Goal: Information Seeking & Learning: Check status

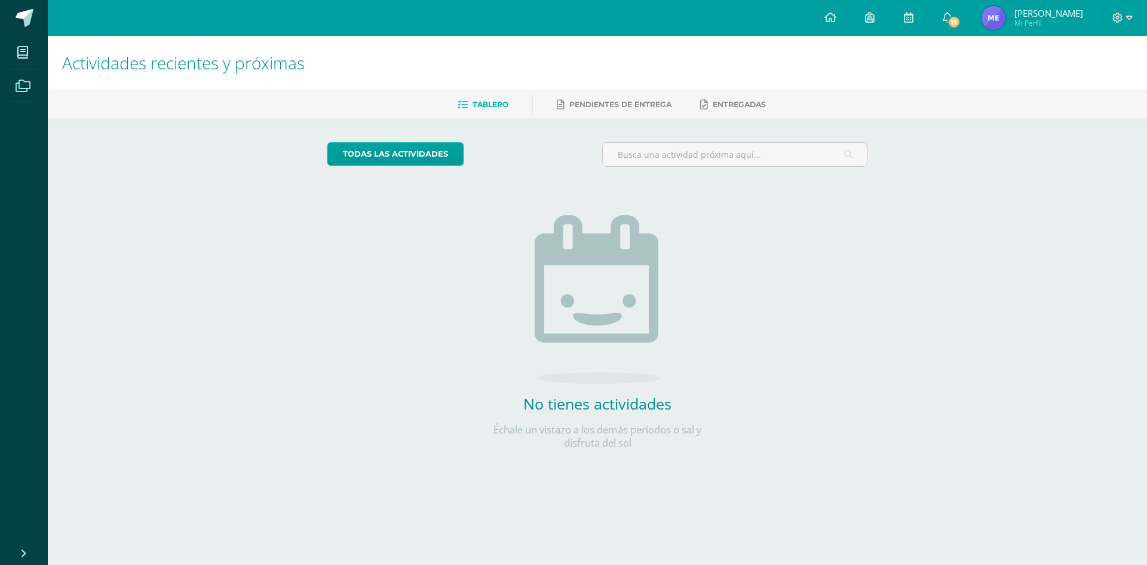
click at [17, 84] on icon at bounding box center [23, 86] width 15 height 12
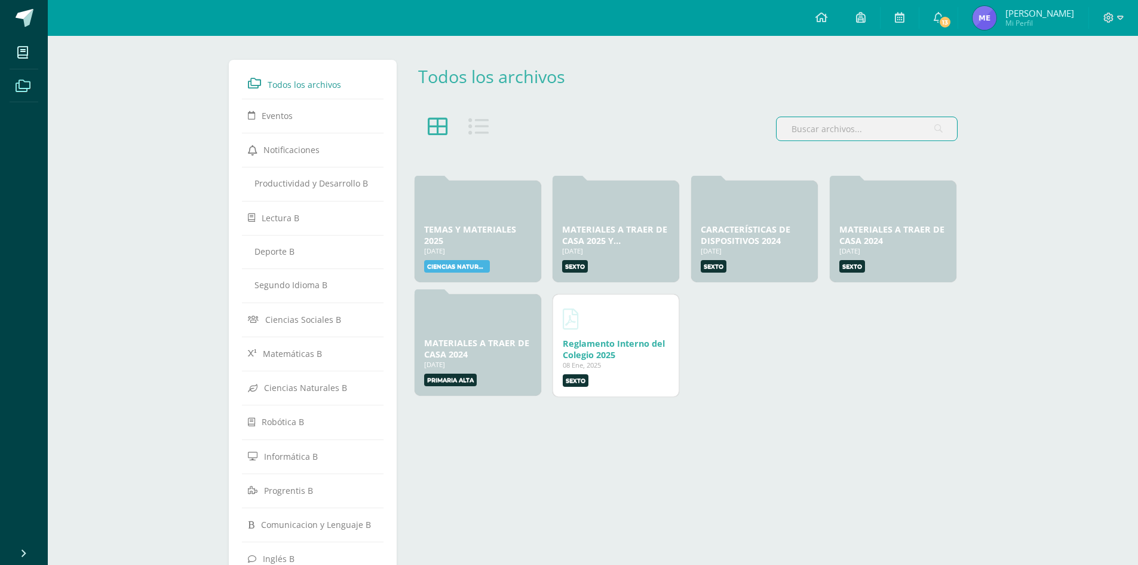
click at [1033, 10] on span "[PERSON_NAME]" at bounding box center [1040, 13] width 69 height 12
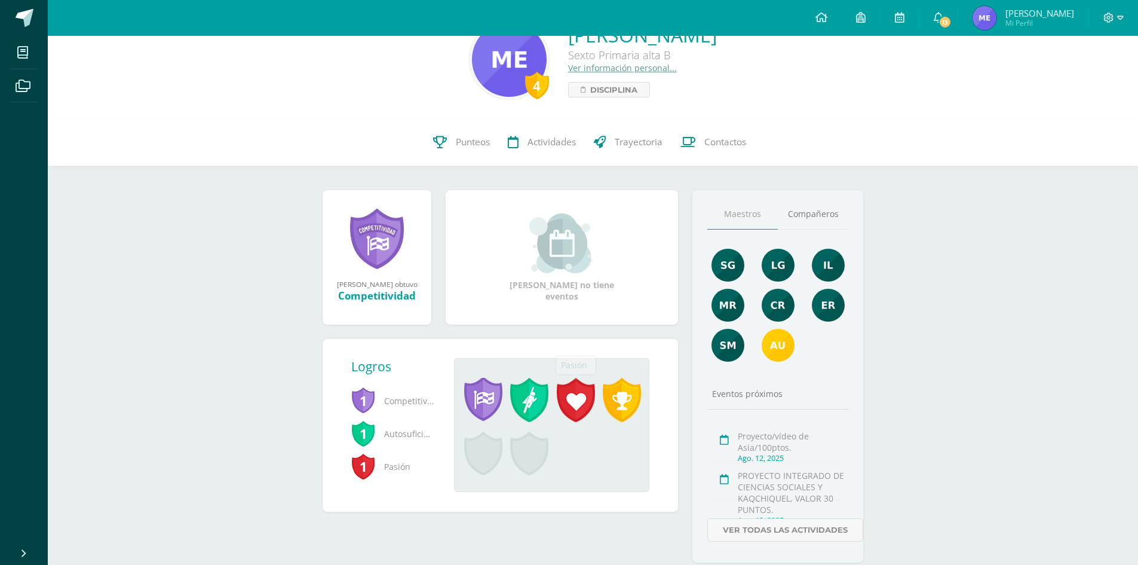
scroll to position [71, 0]
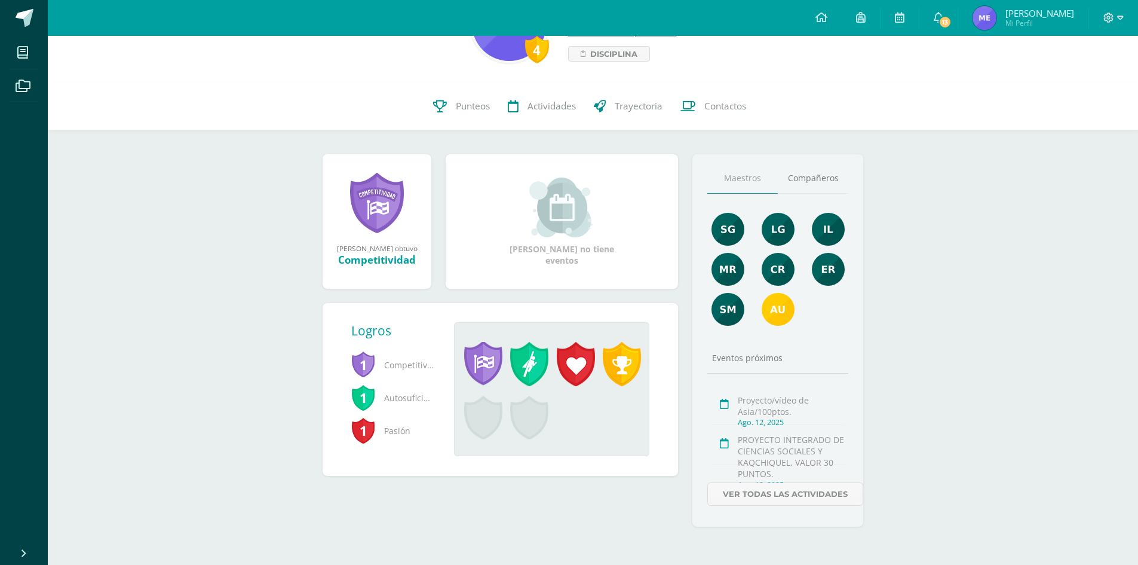
click at [415, 373] on span "Competitividad" at bounding box center [393, 364] width 84 height 33
click at [414, 365] on span "Competitividad" at bounding box center [393, 364] width 84 height 33
click at [379, 362] on span "Competitividad" at bounding box center [393, 364] width 84 height 33
click at [498, 372] on span at bounding box center [483, 364] width 38 height 44
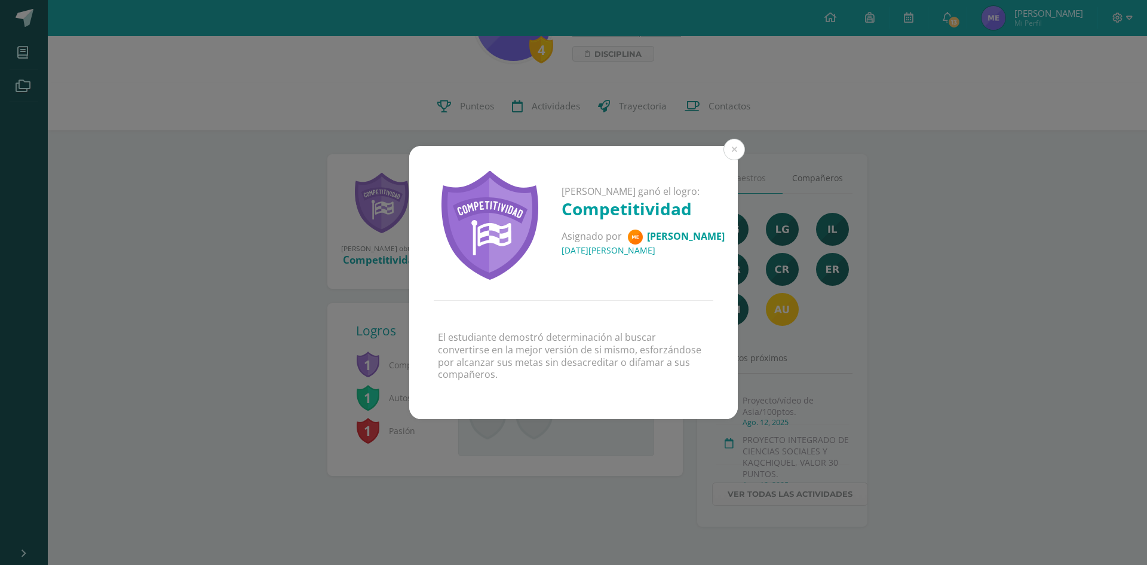
drag, startPoint x: 929, startPoint y: 372, endPoint x: 891, endPoint y: 388, distance: 41.5
click at [925, 372] on div "María Alejandra ganó el logro: Competitividad Asignado por Melvin López 14 de M…" at bounding box center [574, 282] width 1138 height 273
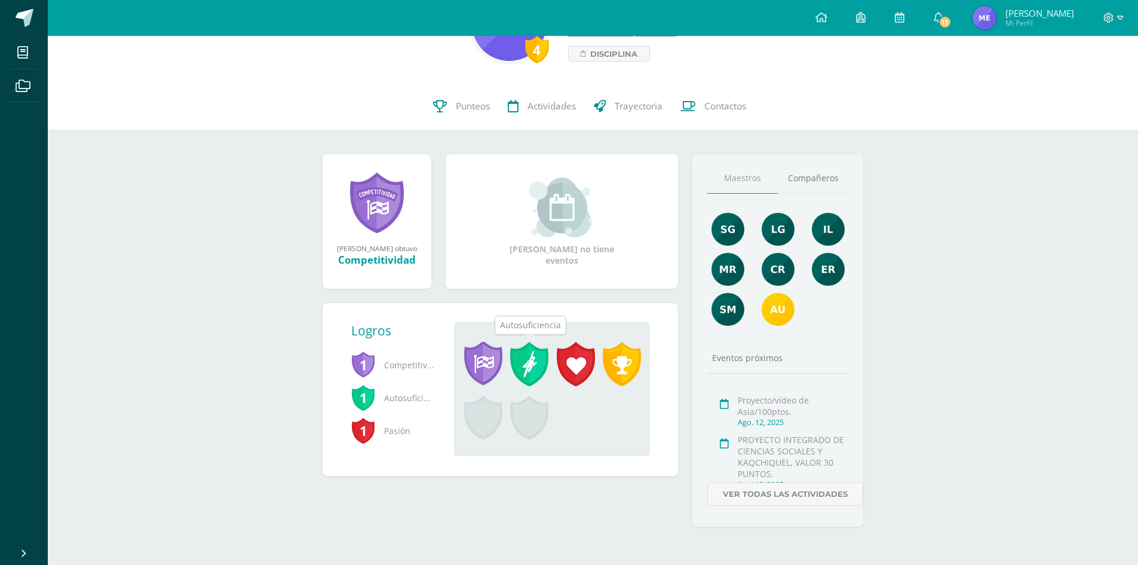
click at [520, 364] on span at bounding box center [529, 364] width 38 height 44
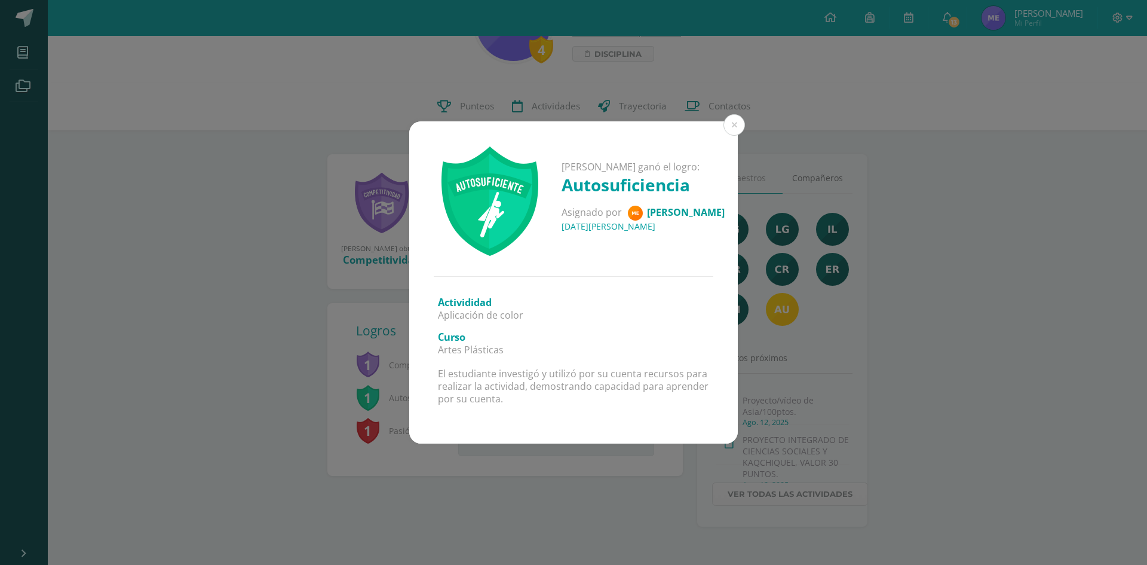
click at [572, 490] on div "María Alejandra ganó el logro: Autosuficiencia Asignado por Melvin López 14 de …" at bounding box center [573, 282] width 1147 height 565
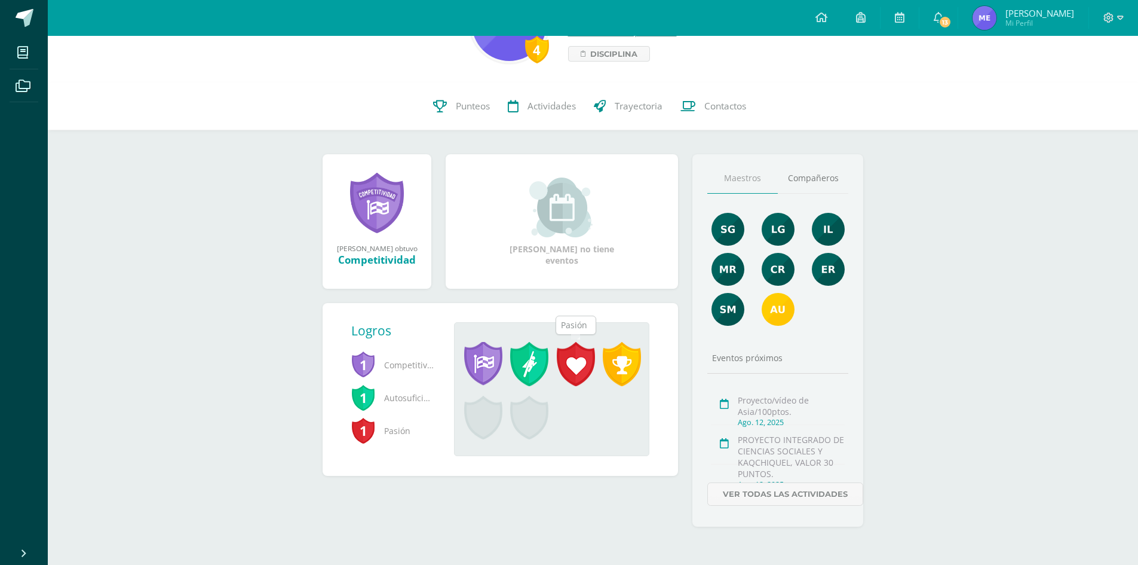
click at [579, 368] on span at bounding box center [576, 364] width 38 height 44
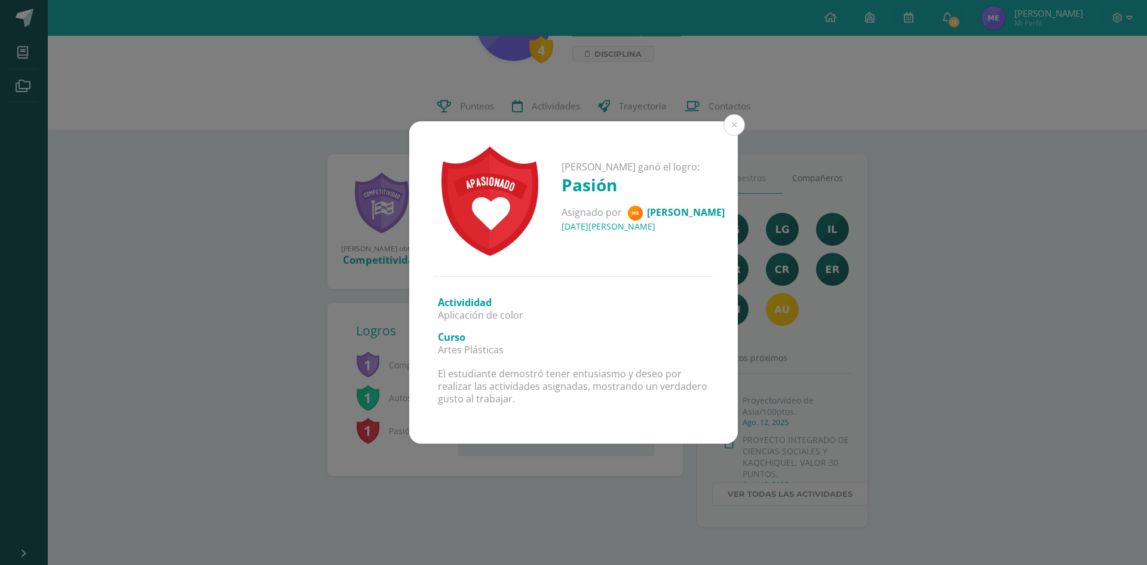
click at [786, 391] on div "María Alejandra ganó el logro: Pasión Asignado por Melvin López 14 de Marzo del…" at bounding box center [574, 281] width 1138 height 321
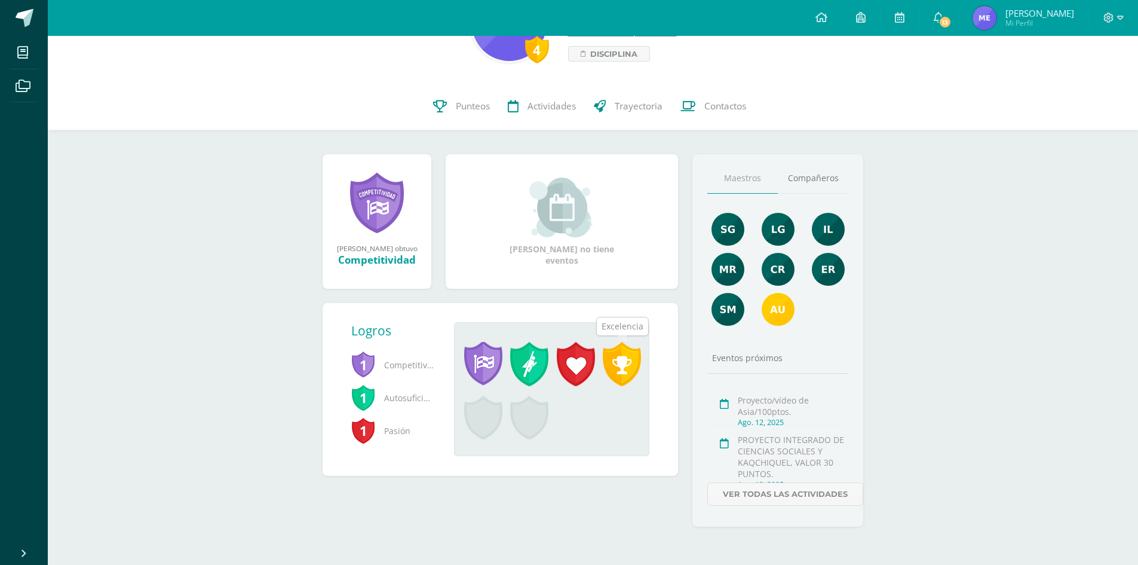
click at [623, 364] on span at bounding box center [622, 364] width 38 height 44
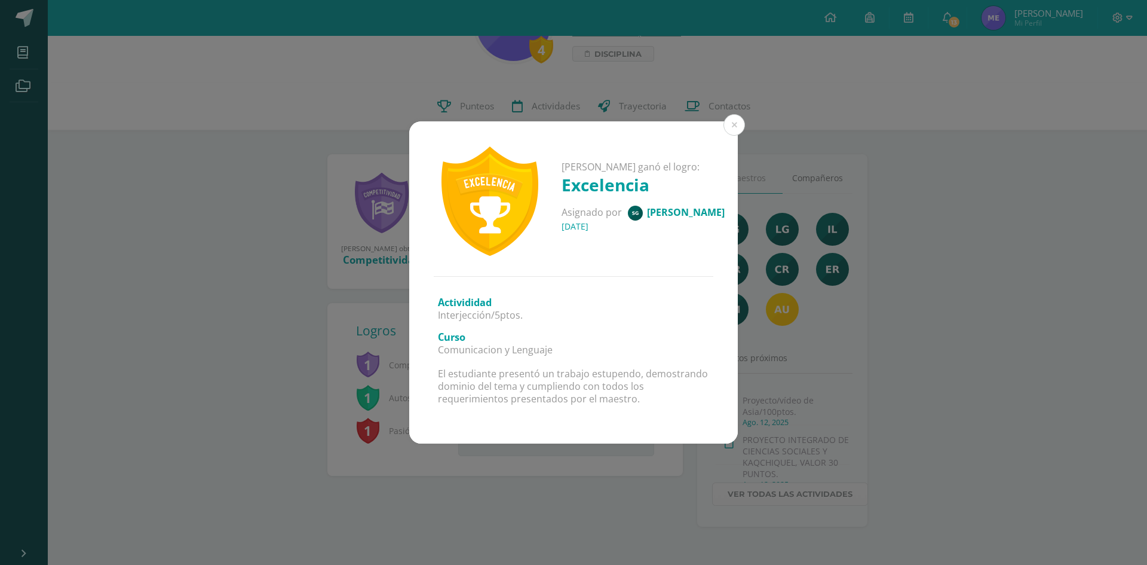
click at [926, 416] on div "María Alejandra ganó el logro: Excelencia Asignado por Sindy Garcia 21 de Febre…" at bounding box center [574, 281] width 1138 height 321
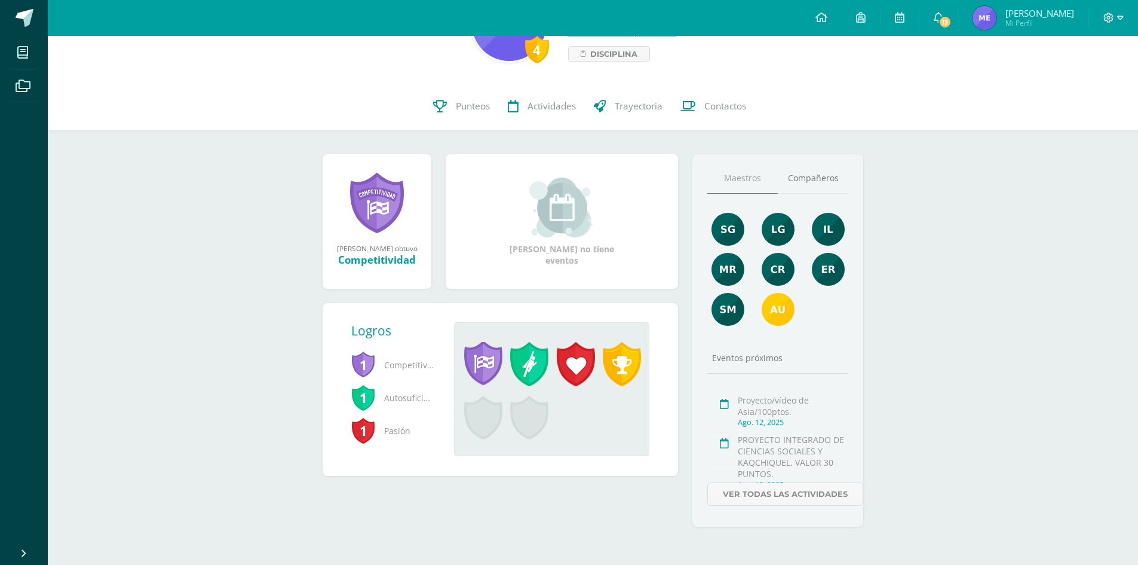
click at [527, 419] on span at bounding box center [529, 418] width 38 height 44
click at [493, 412] on span at bounding box center [483, 418] width 38 height 44
drag, startPoint x: 528, startPoint y: 421, endPoint x: 439, endPoint y: 423, distance: 89.1
click at [526, 422] on span at bounding box center [529, 418] width 38 height 44
click at [439, 423] on div "1 Competitividad 1 Autosuficiencia 1 Pasión" at bounding box center [397, 402] width 93 height 108
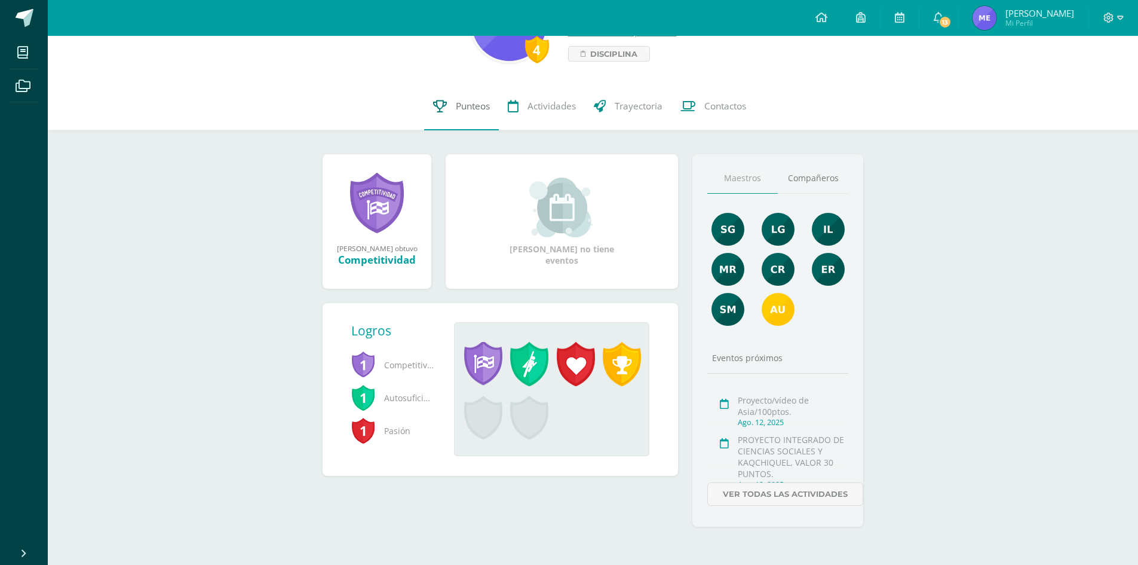
click at [468, 102] on span "Punteos" at bounding box center [473, 106] width 34 height 13
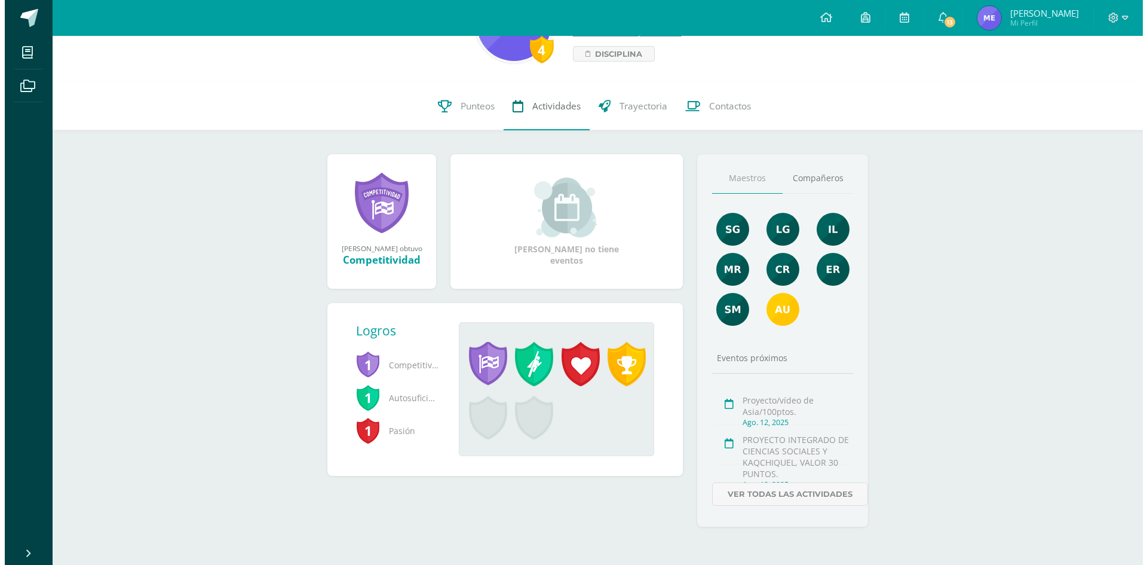
scroll to position [0, 0]
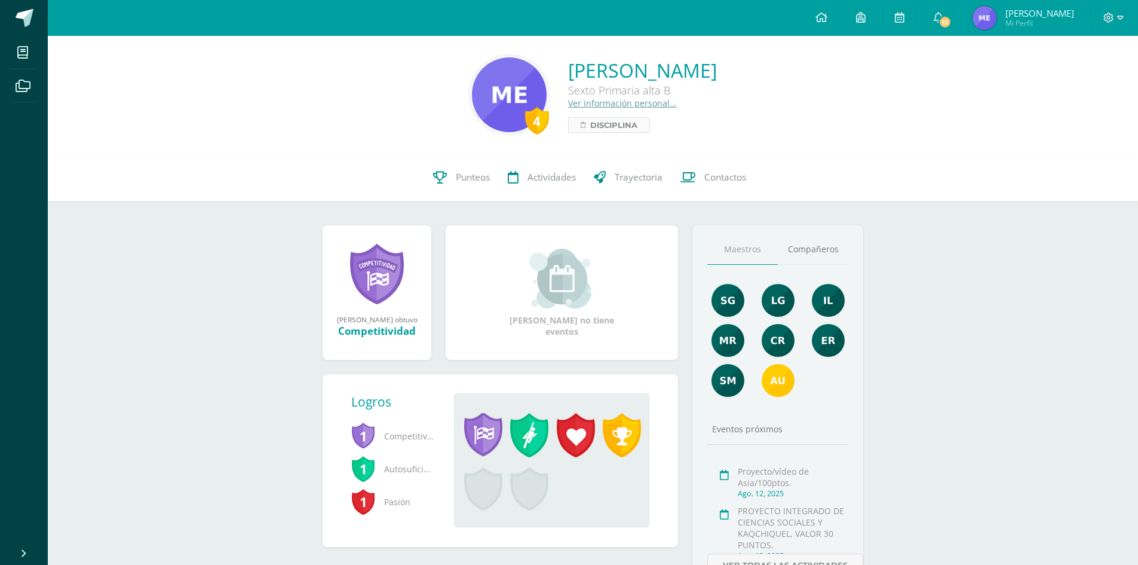
click at [590, 122] on span "Disciplina" at bounding box center [613, 125] width 47 height 14
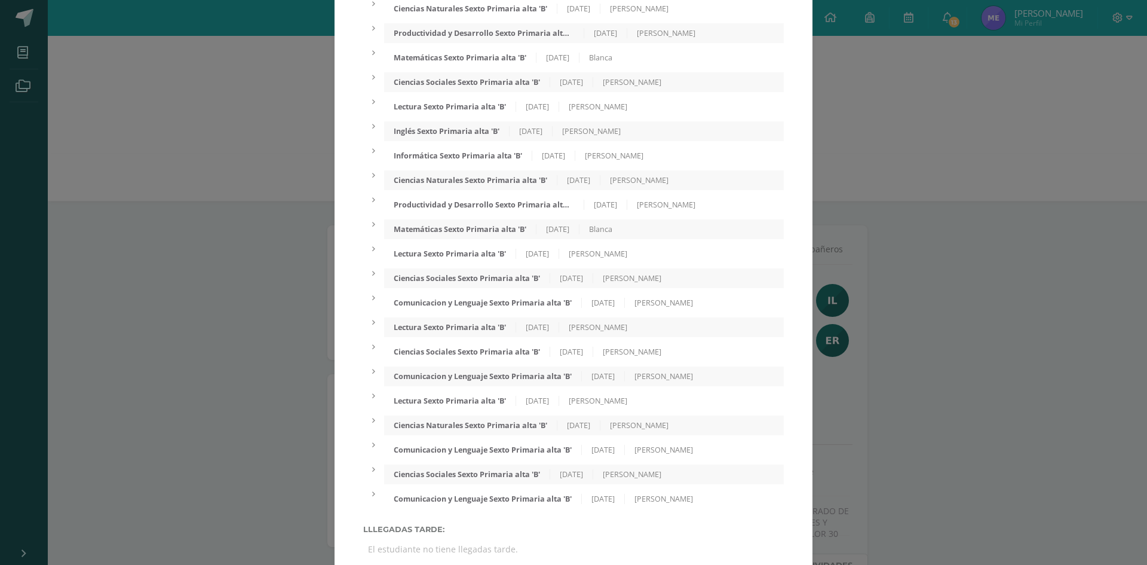
scroll to position [1057, 0]
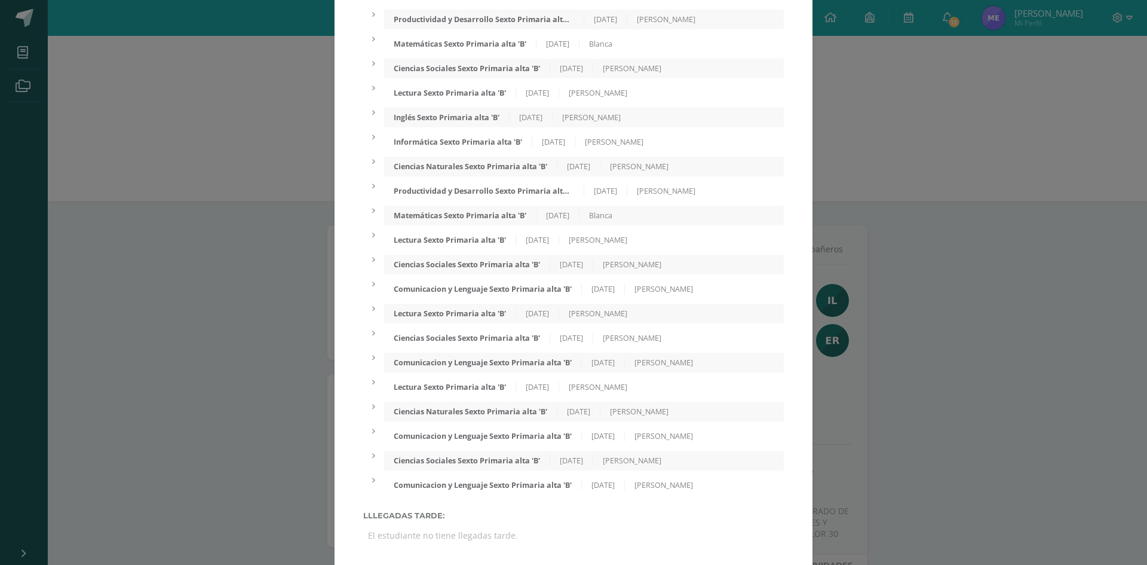
drag, startPoint x: 370, startPoint y: 528, endPoint x: 467, endPoint y: 540, distance: 98.1
click at [467, 540] on div "El estudiante no tiene llegadas tarde." at bounding box center [573, 535] width 421 height 21
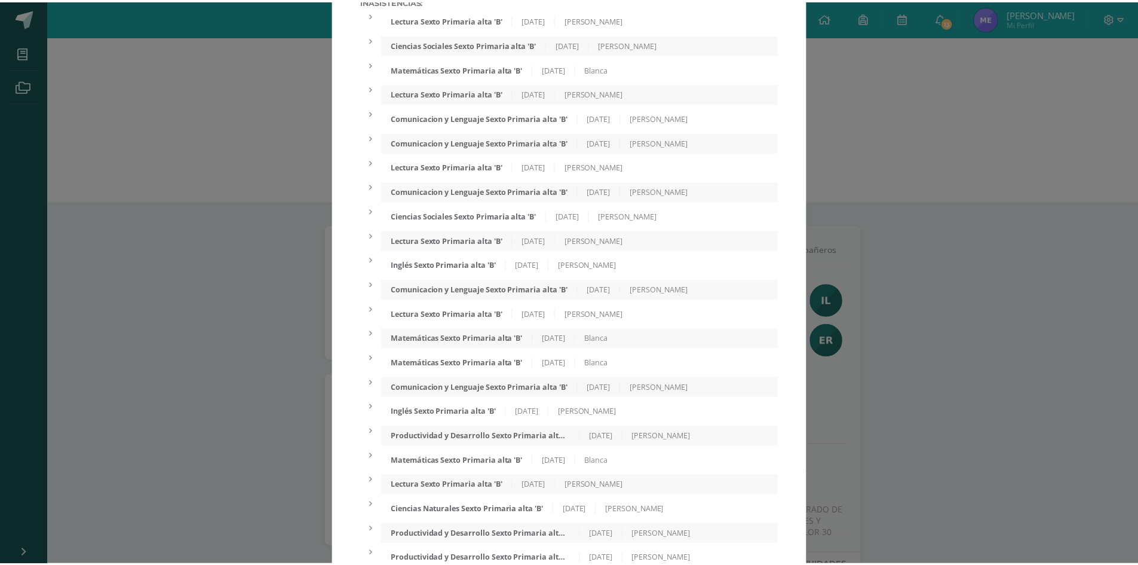
scroll to position [0, 0]
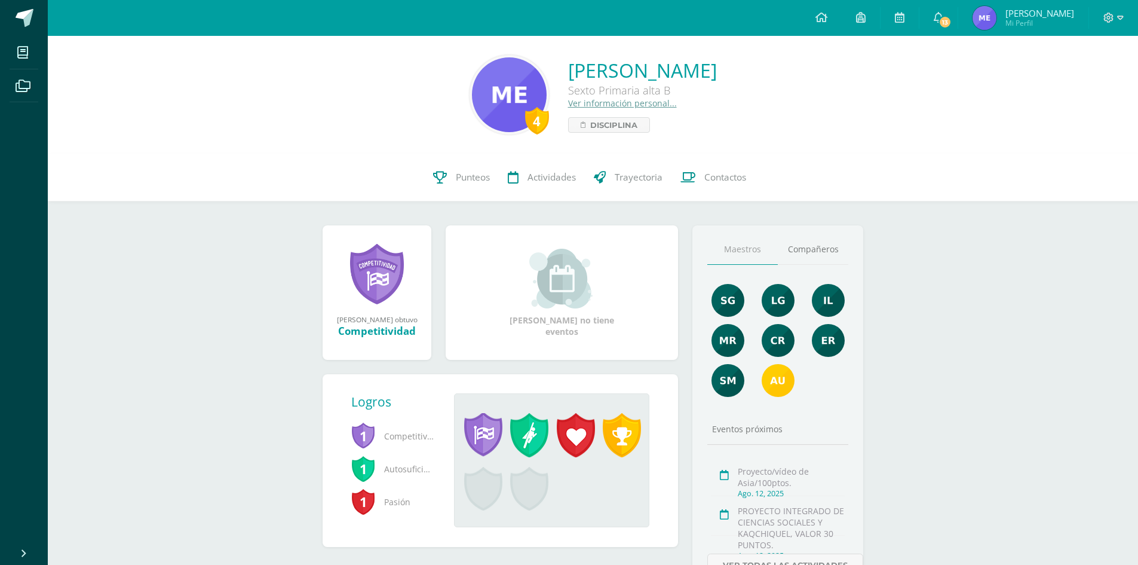
click at [568, 102] on link "Ver información personal..." at bounding box center [622, 102] width 109 height 11
click at [568, 105] on link "Ver información personal..." at bounding box center [622, 102] width 109 height 11
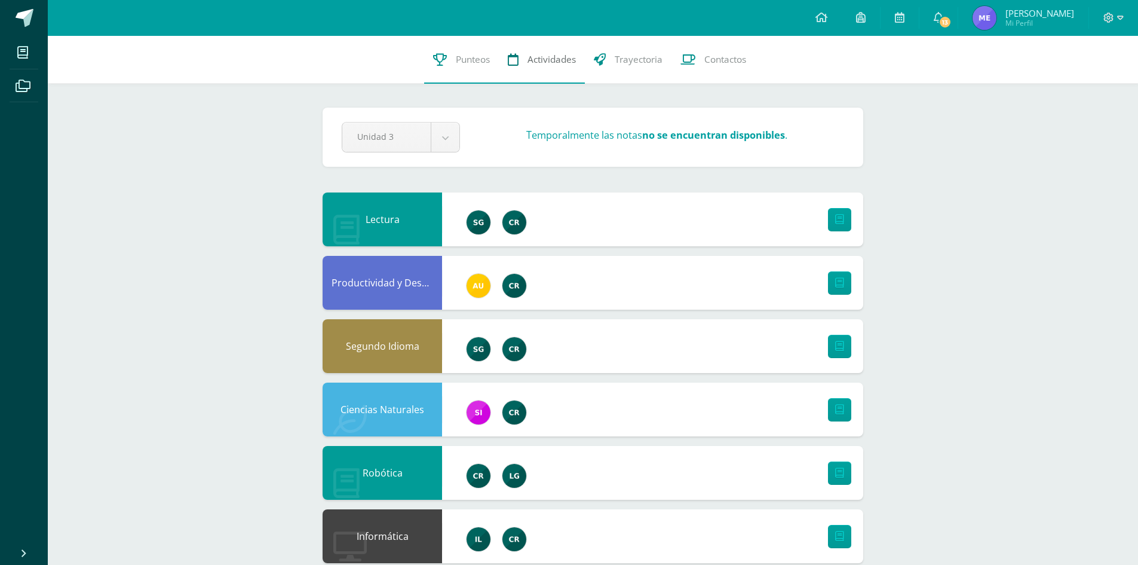
click at [527, 45] on link "Actividades" at bounding box center [542, 60] width 86 height 48
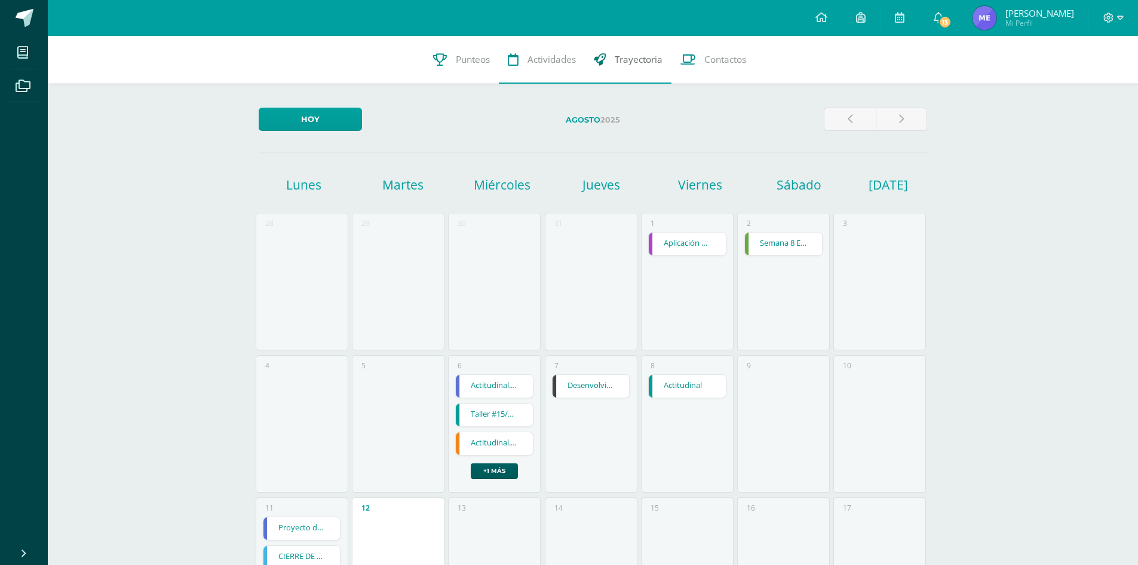
click at [656, 57] on span "Trayectoria" at bounding box center [639, 59] width 48 height 13
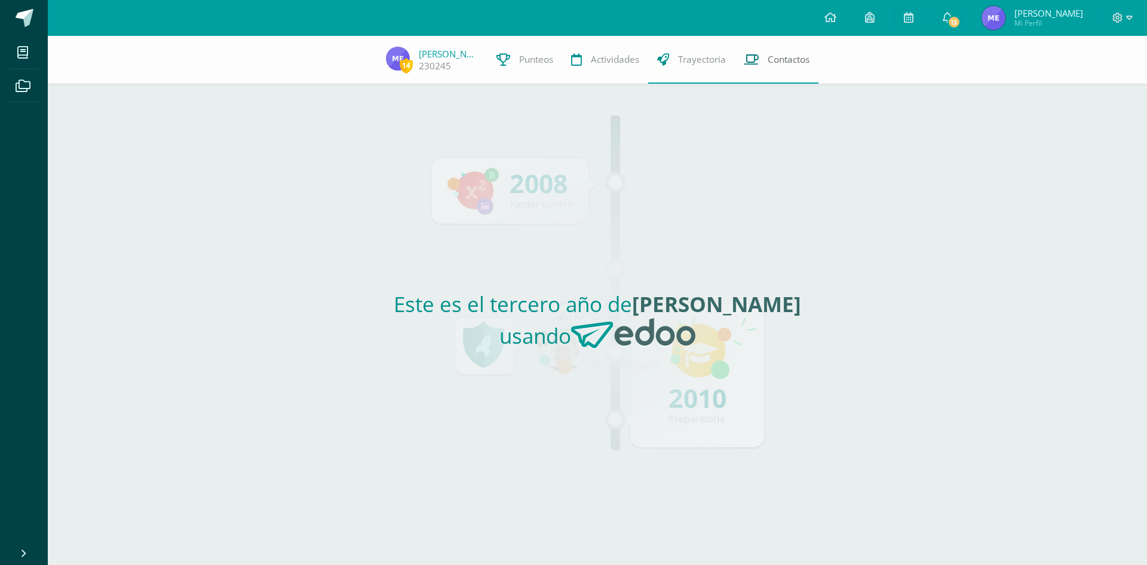
click at [797, 66] on link "Contactos" at bounding box center [777, 60] width 84 height 48
click at [797, 60] on span "Contactos" at bounding box center [789, 59] width 42 height 13
click at [947, 11] on link "13" at bounding box center [948, 18] width 38 height 36
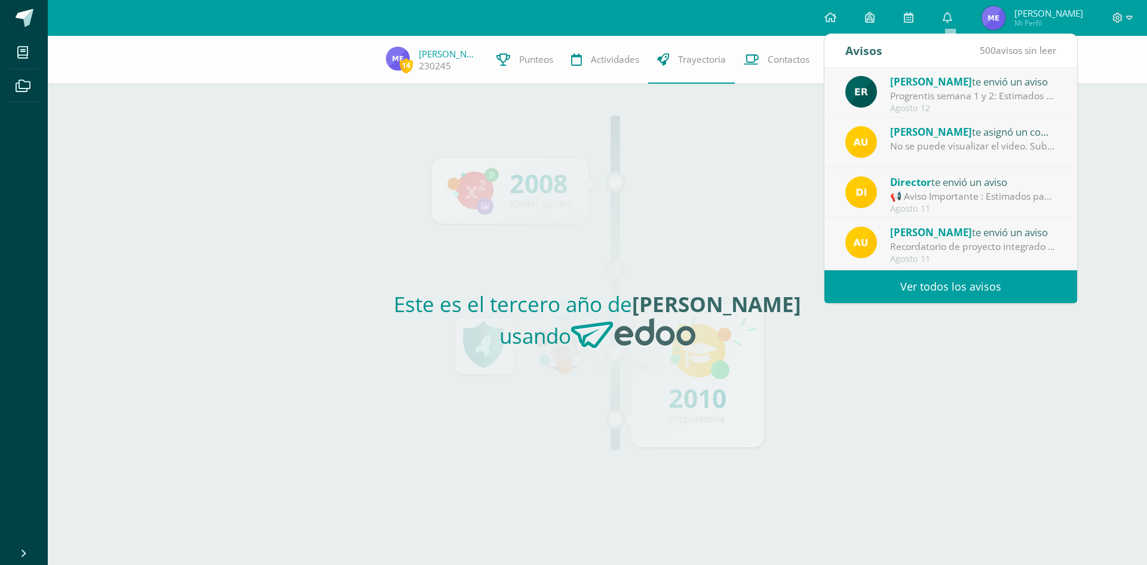
click at [984, 94] on div "Progrentis semana 1 y 2: Estimados padres de familia y estudiantes: Buenos días…" at bounding box center [973, 96] width 166 height 14
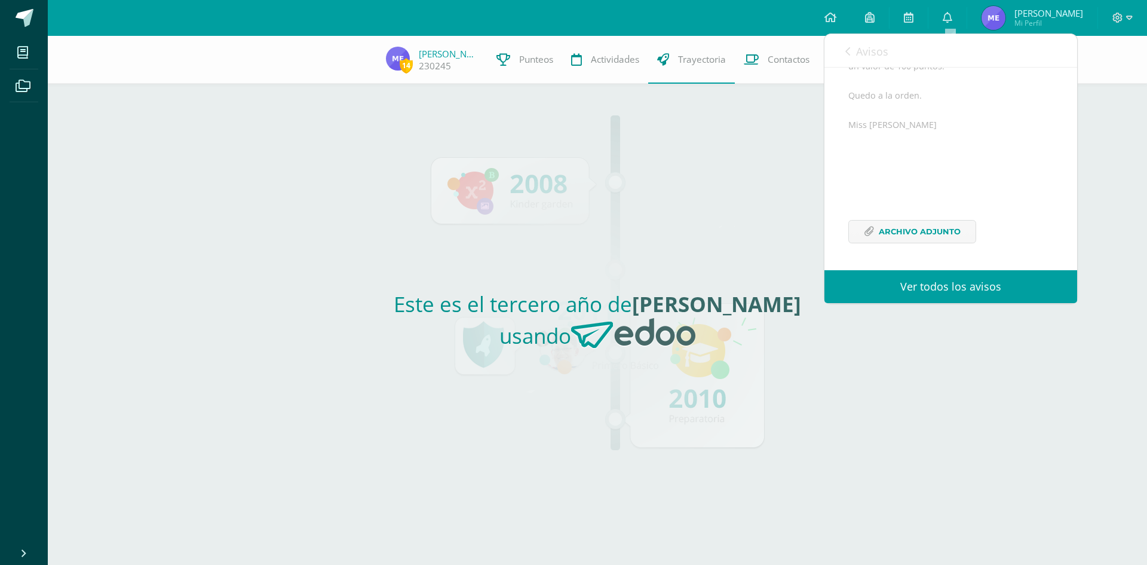
scroll to position [321, 0]
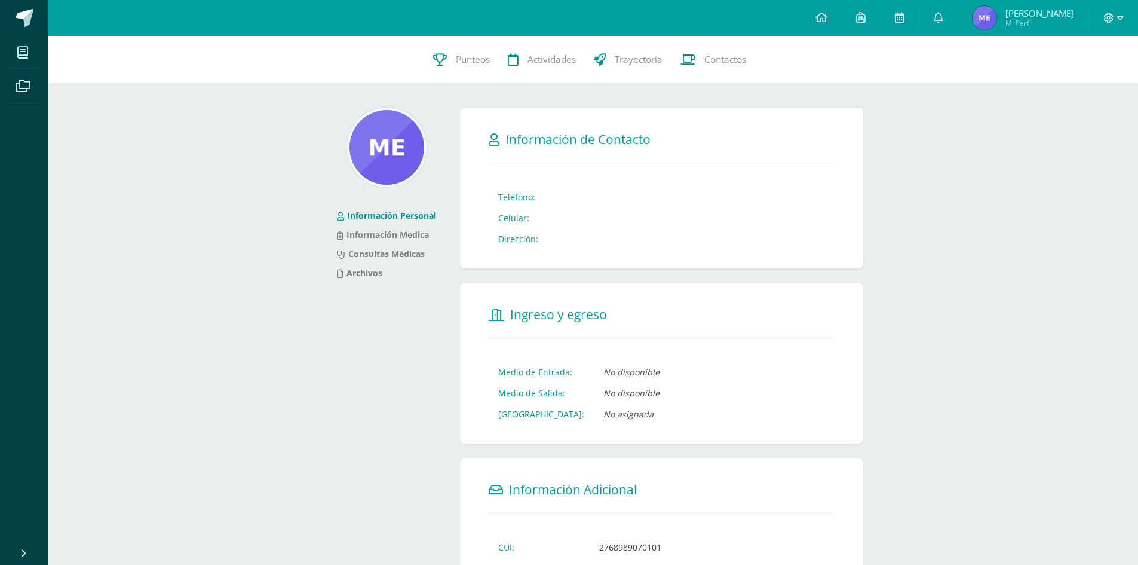
click at [1126, 13] on div at bounding box center [1113, 18] width 49 height 36
click at [1111, 17] on icon at bounding box center [1109, 18] width 11 height 11
